Goal: Information Seeking & Learning: Learn about a topic

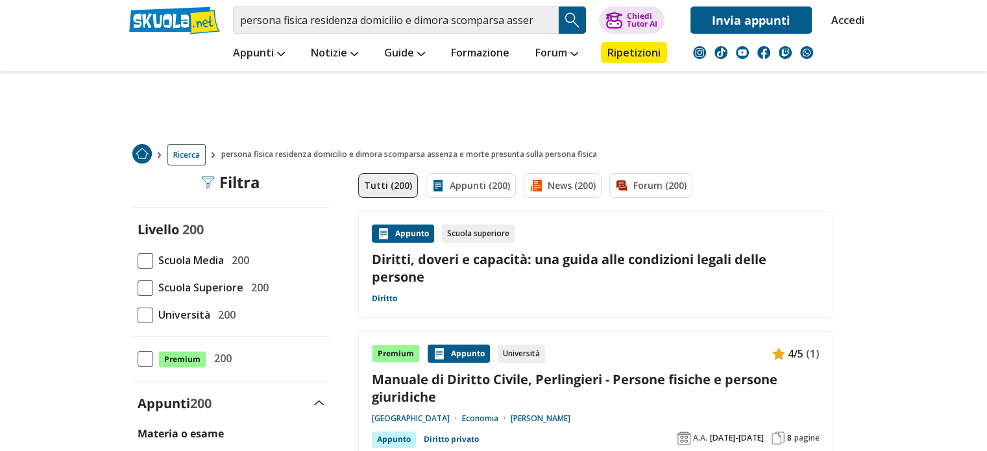
click at [148, 290] on span at bounding box center [146, 288] width 16 height 16
click at [138, 288] on input "Scuola Superiore 200" at bounding box center [138, 288] width 0 height 0
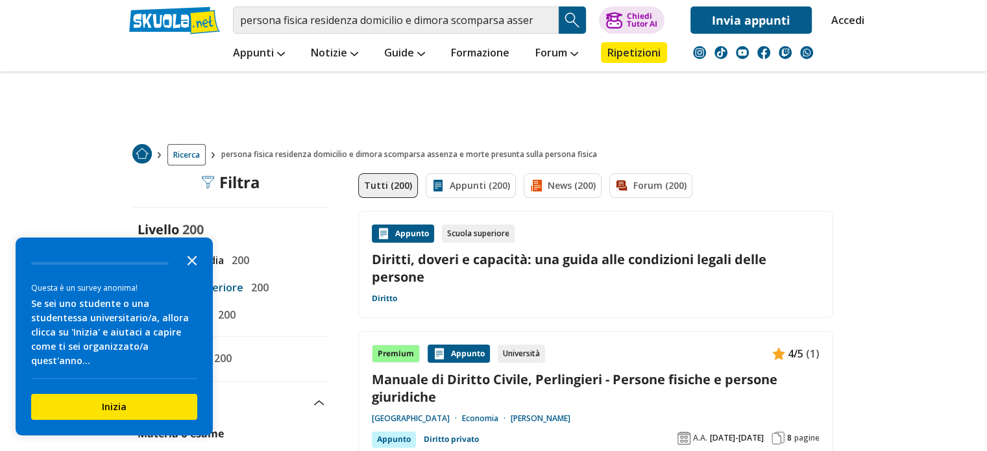
click at [188, 266] on polygon "Close the survey" at bounding box center [193, 261] width 10 height 10
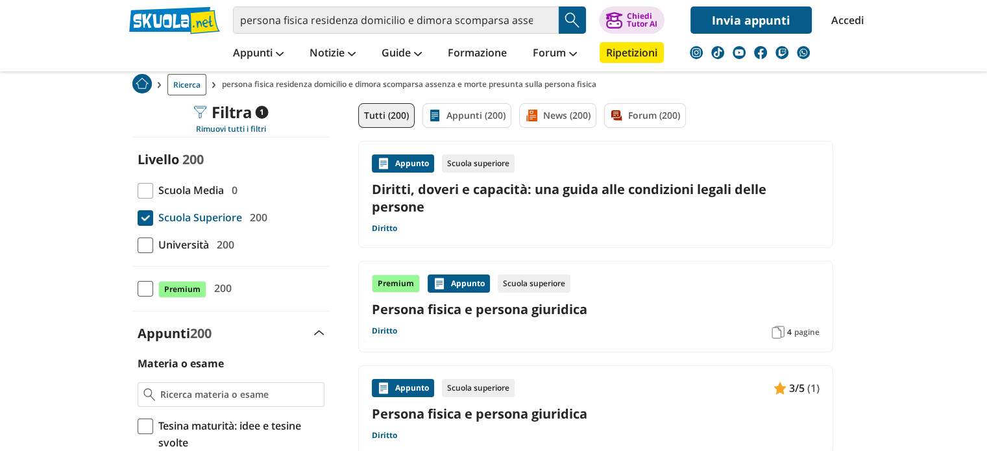
scroll to position [130, 0]
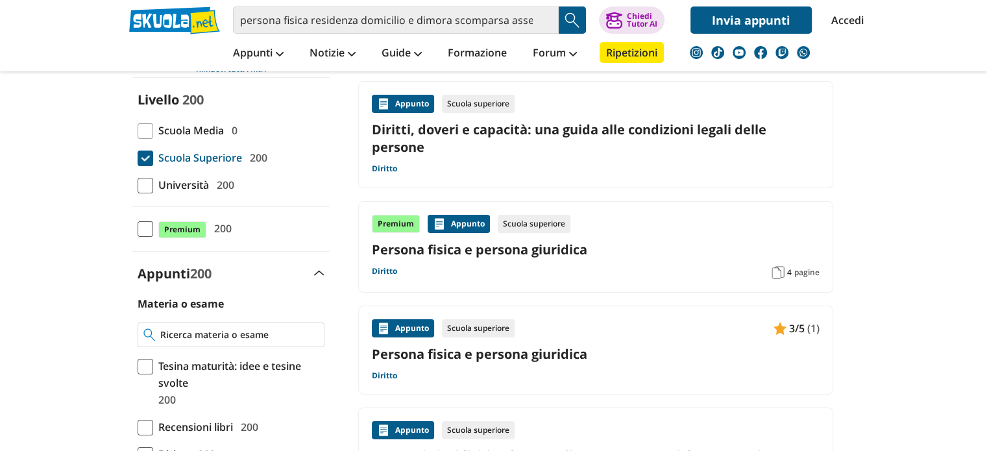
click at [221, 341] on div at bounding box center [231, 335] width 187 height 25
click at [180, 336] on input "Materia o esame" at bounding box center [239, 334] width 158 height 13
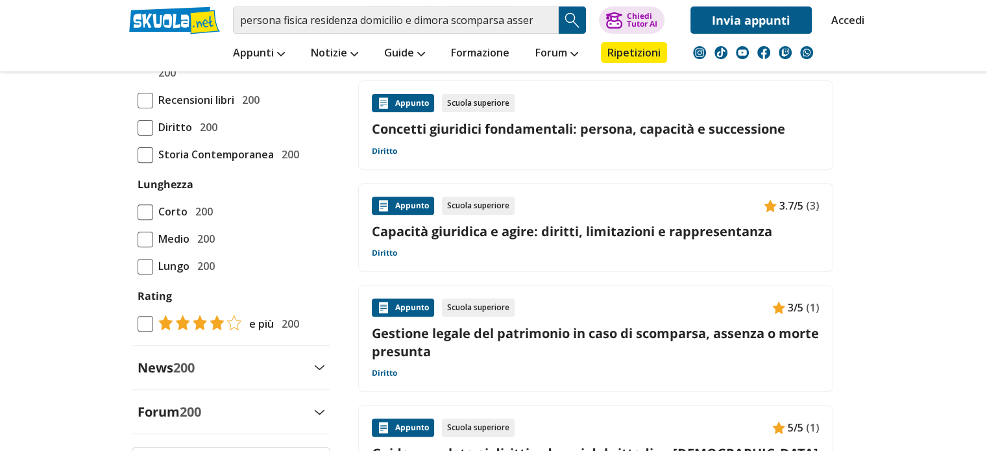
scroll to position [454, 0]
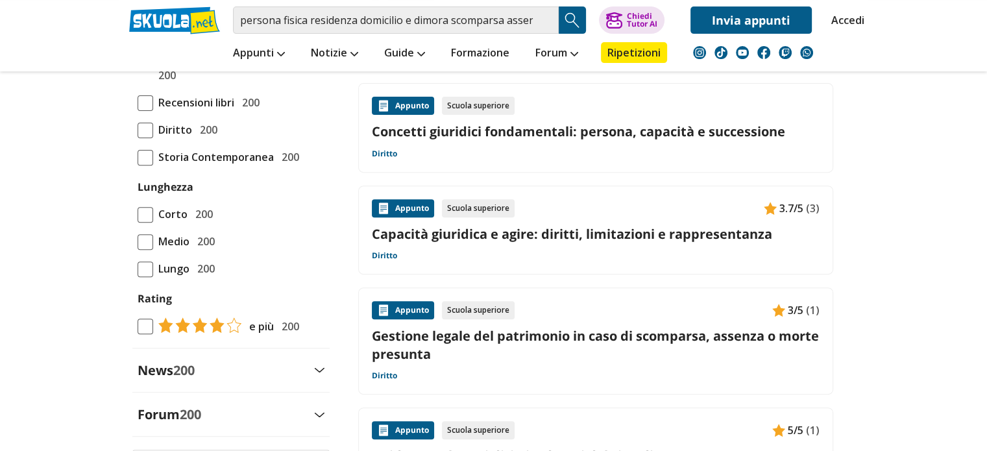
click at [150, 234] on span at bounding box center [146, 242] width 16 height 16
click at [138, 241] on input "Medio 200" at bounding box center [138, 241] width 0 height 0
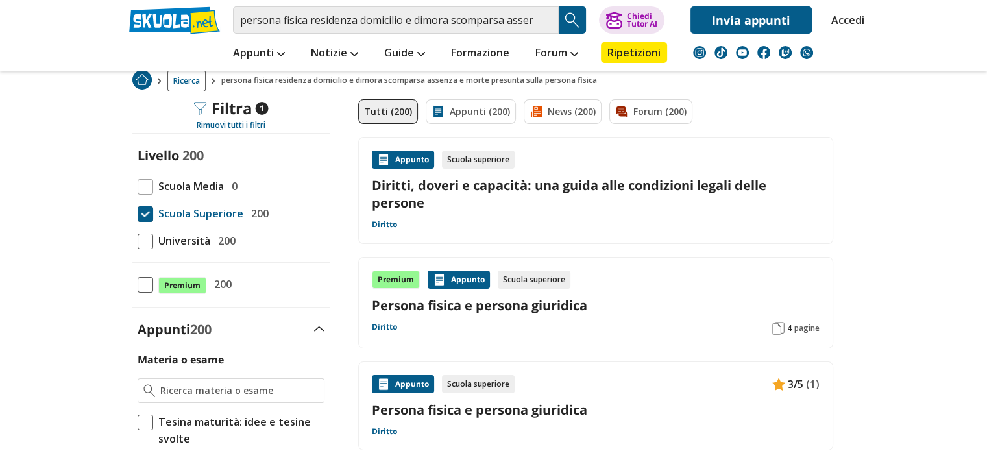
scroll to position [65, 0]
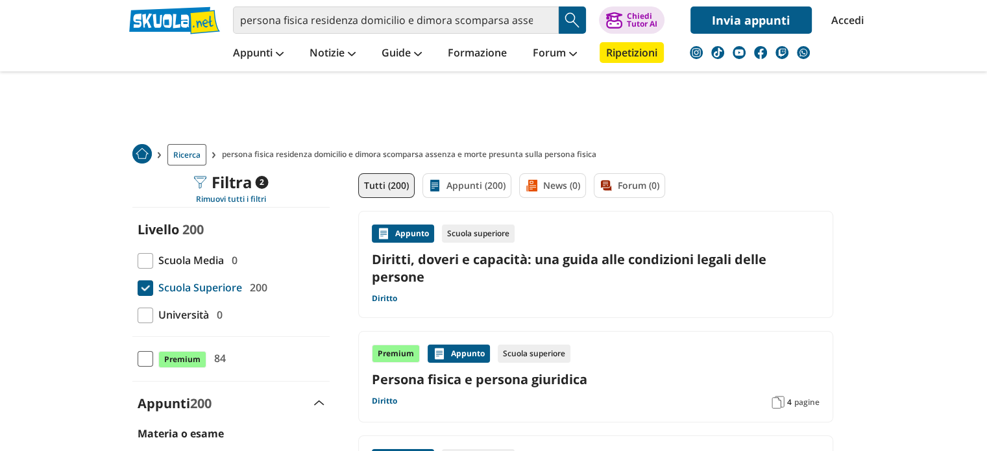
click at [409, 254] on link "Diritti, doveri e capacità: una guida alle condizioni legali delle persone" at bounding box center [596, 268] width 448 height 35
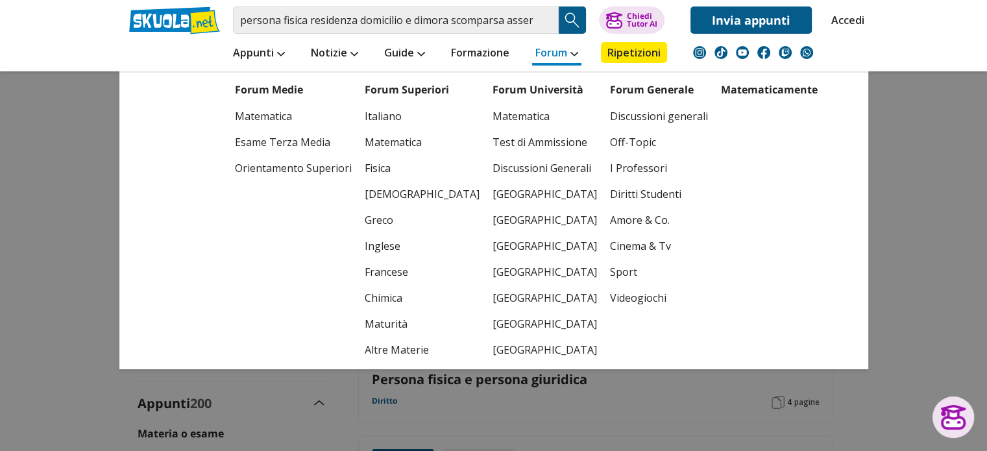
click at [566, 55] on link "Forum" at bounding box center [556, 53] width 49 height 23
